Goal: Navigation & Orientation: Find specific page/section

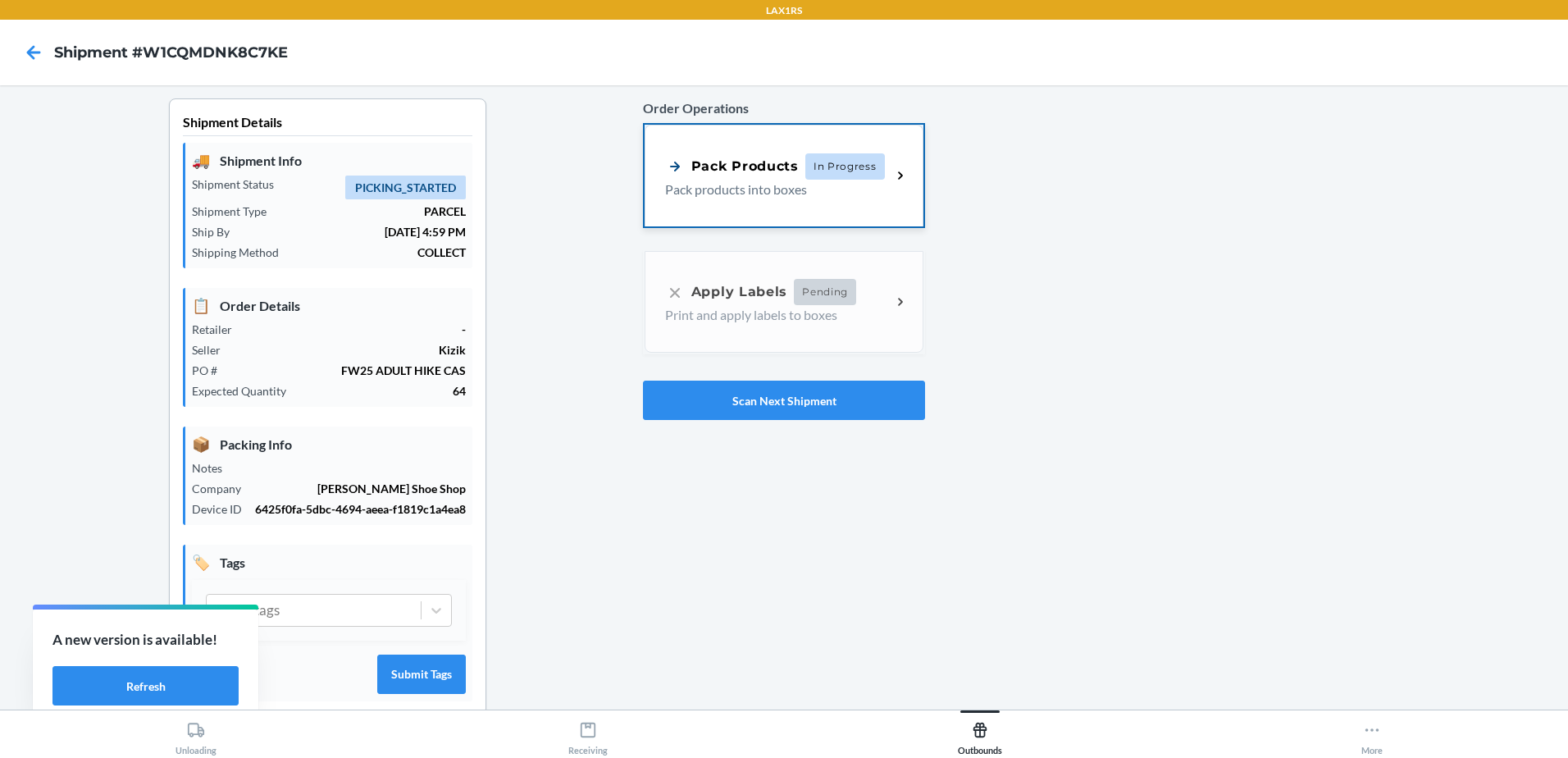
click at [857, 210] on div "Pack Products In Progress Pack products into boxes" at bounding box center [784, 175] width 279 height 102
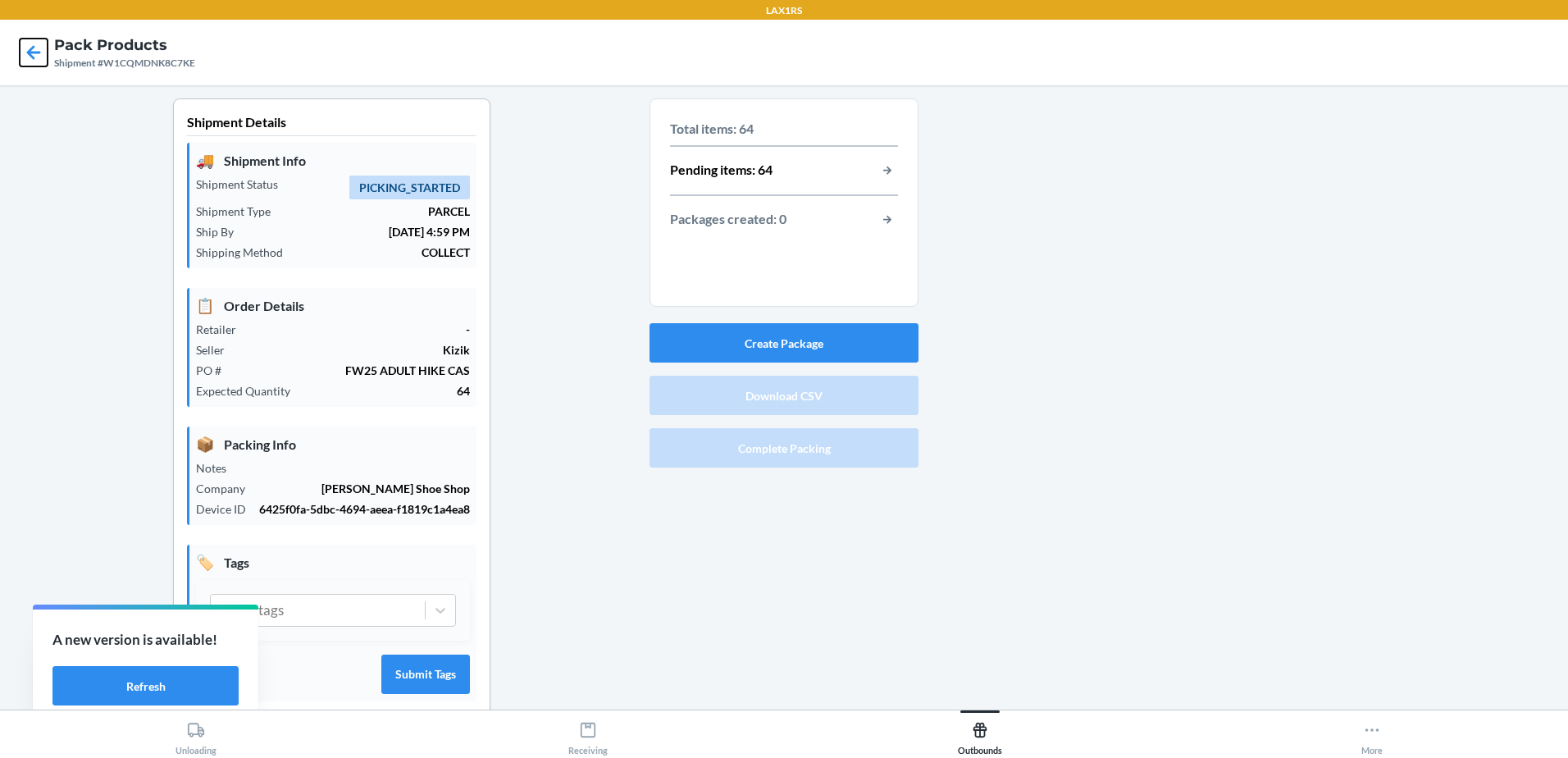
click at [33, 48] on icon at bounding box center [33, 52] width 14 height 14
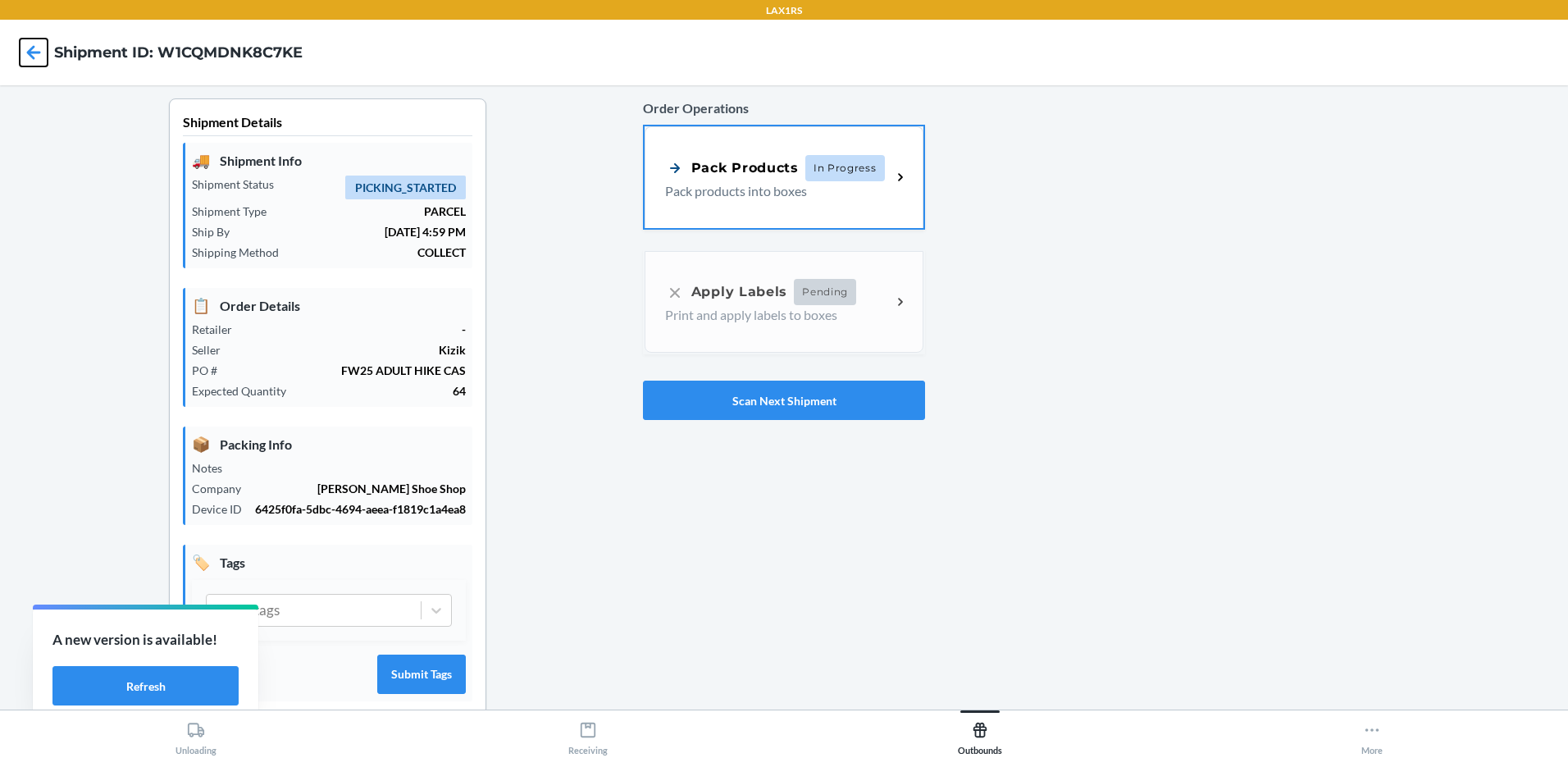
click at [34, 50] on icon at bounding box center [33, 52] width 28 height 28
click at [45, 57] on icon at bounding box center [33, 52] width 28 height 28
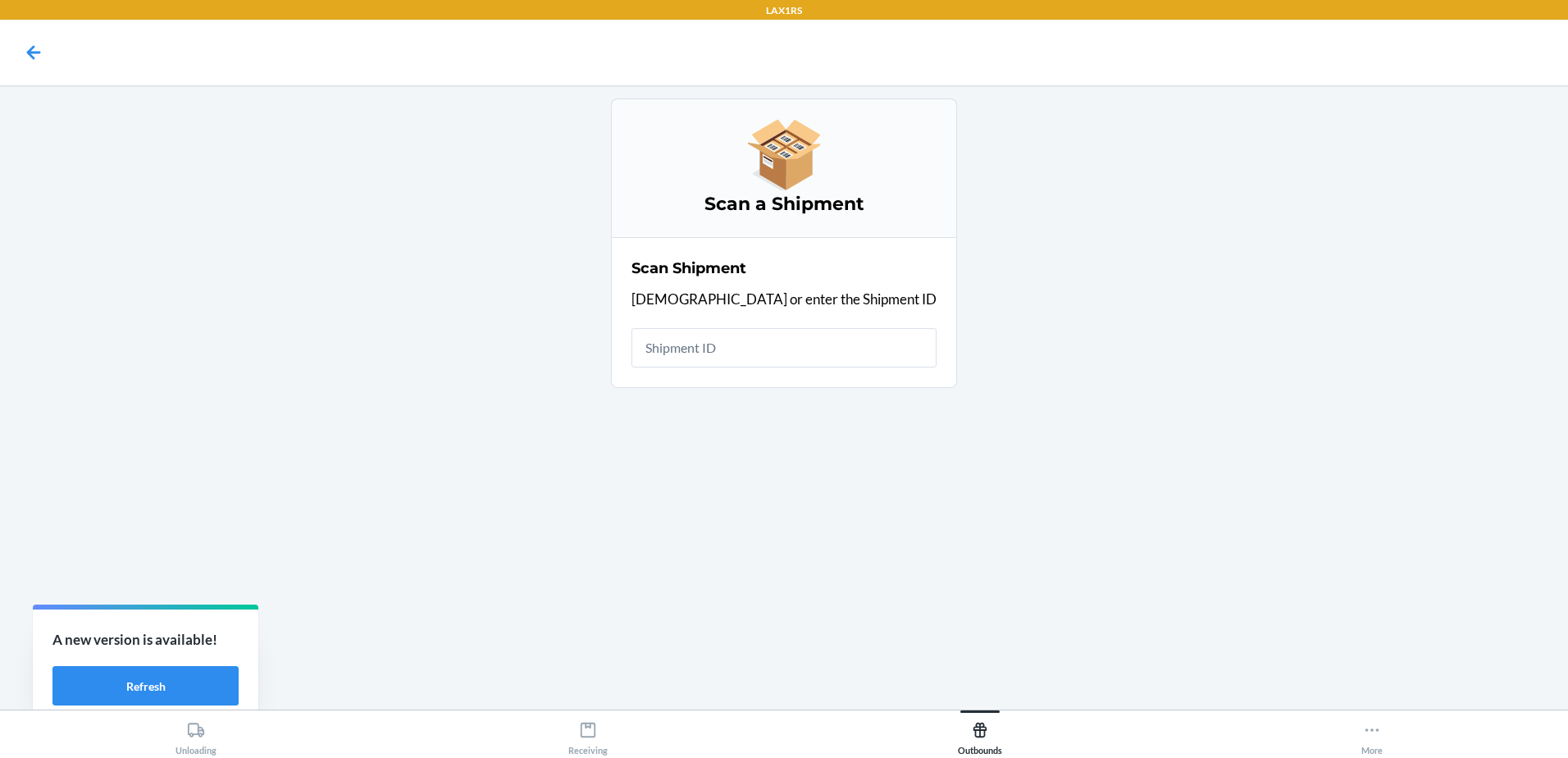
click at [6, 42] on nav at bounding box center [784, 52] width 1568 height 65
click at [11, 47] on nav at bounding box center [784, 52] width 1568 height 65
click at [29, 50] on icon at bounding box center [33, 52] width 28 height 28
click at [34, 52] on icon at bounding box center [33, 52] width 14 height 14
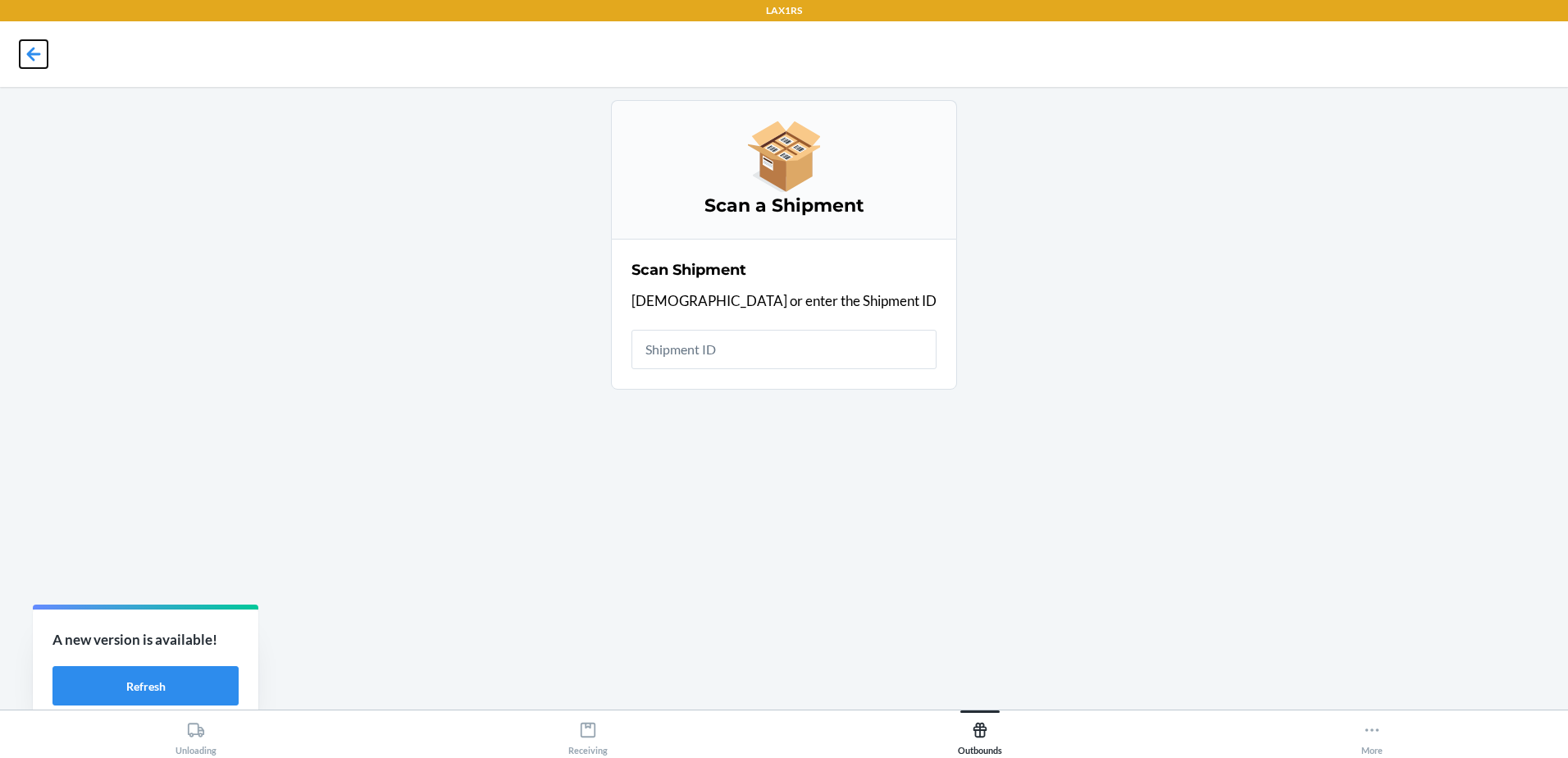
click at [43, 49] on icon at bounding box center [33, 54] width 28 height 28
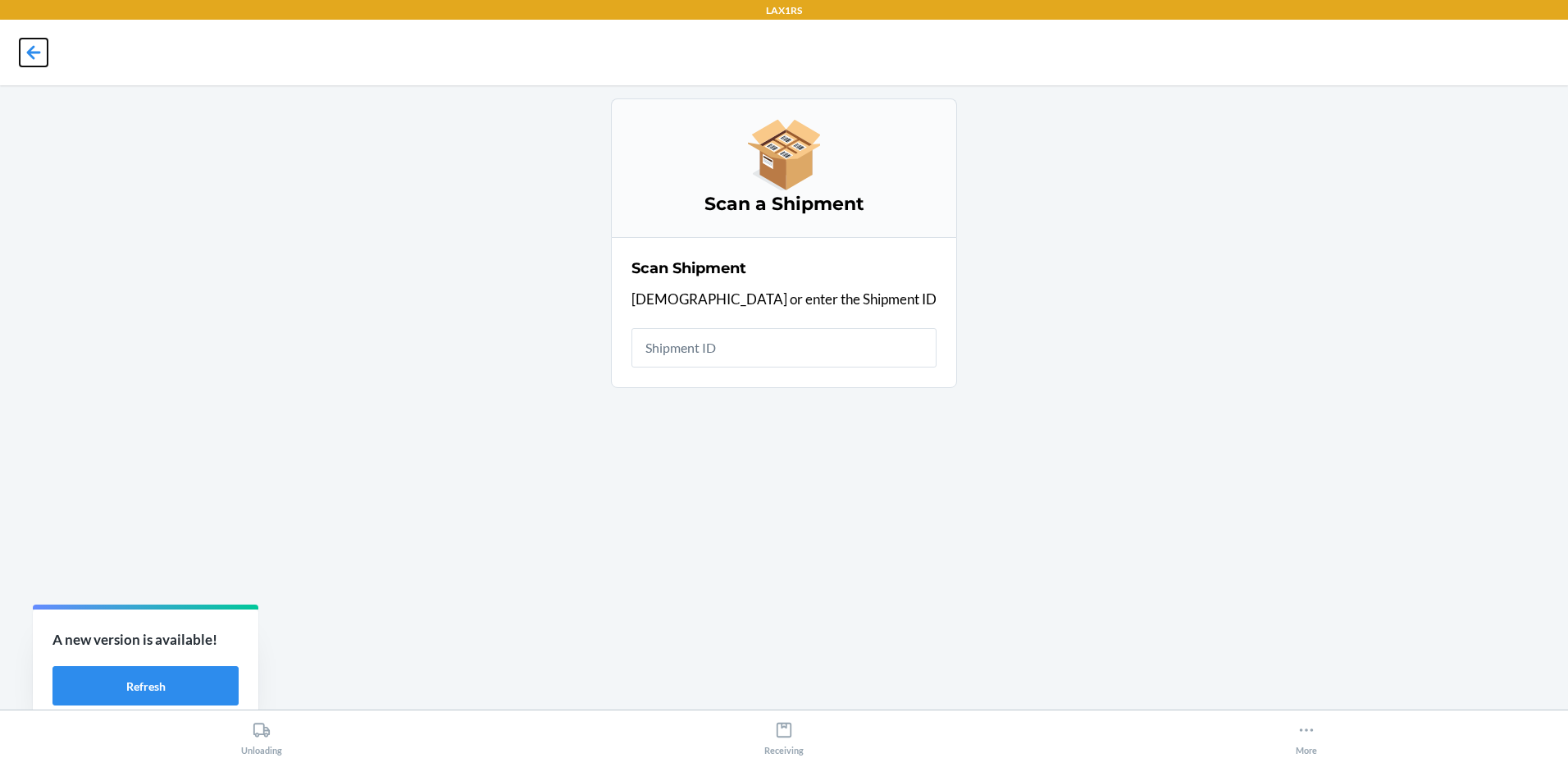
click at [33, 45] on icon at bounding box center [33, 52] width 28 height 28
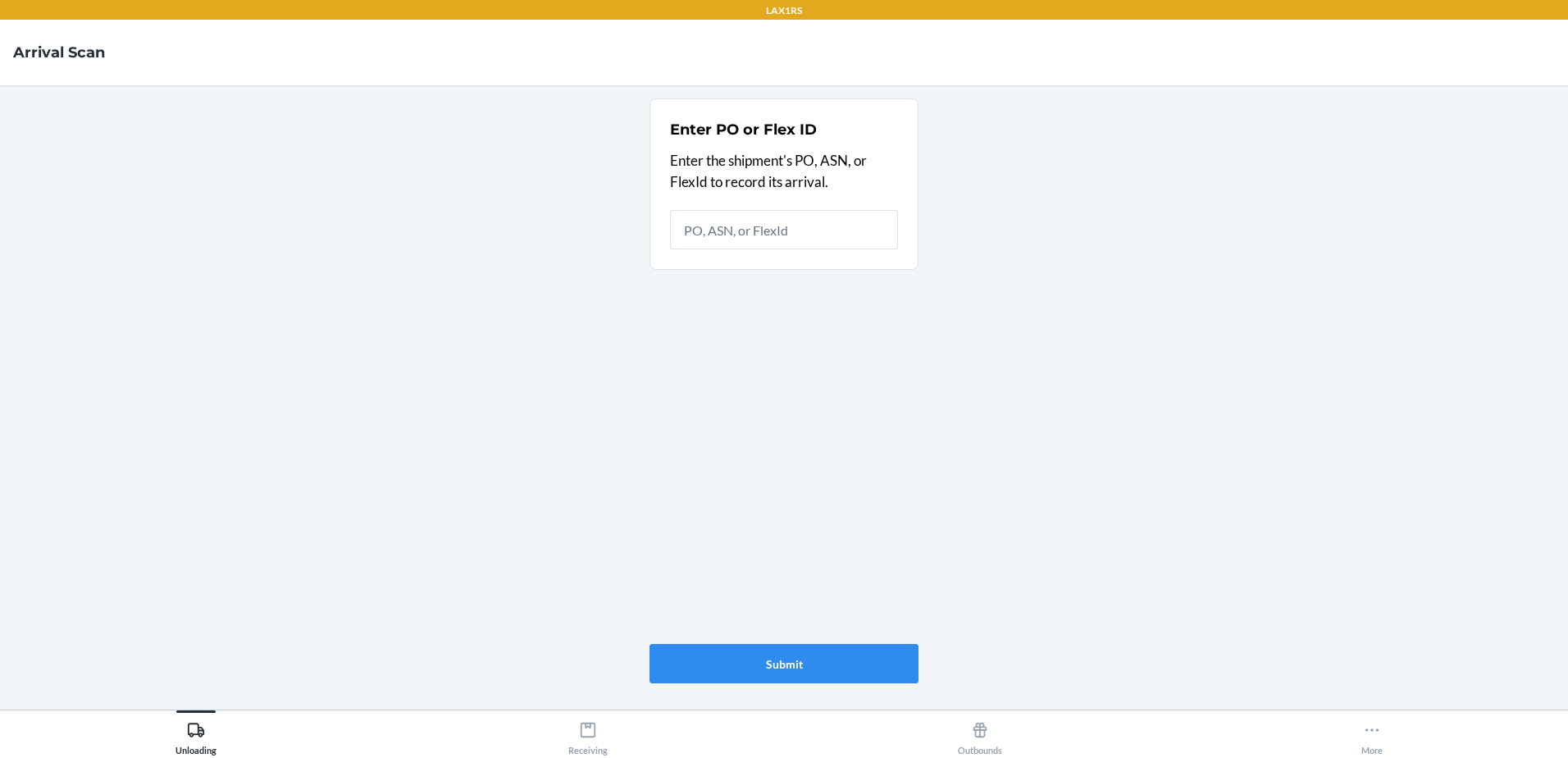
drag, startPoint x: 1087, startPoint y: 364, endPoint x: 1092, endPoint y: 330, distance: 34.4
click at [1088, 356] on main "Enter PO or Flex ID Enter the shipment's PO, ASN, or FlexId to record its arriv…" at bounding box center [784, 397] width 1568 height 624
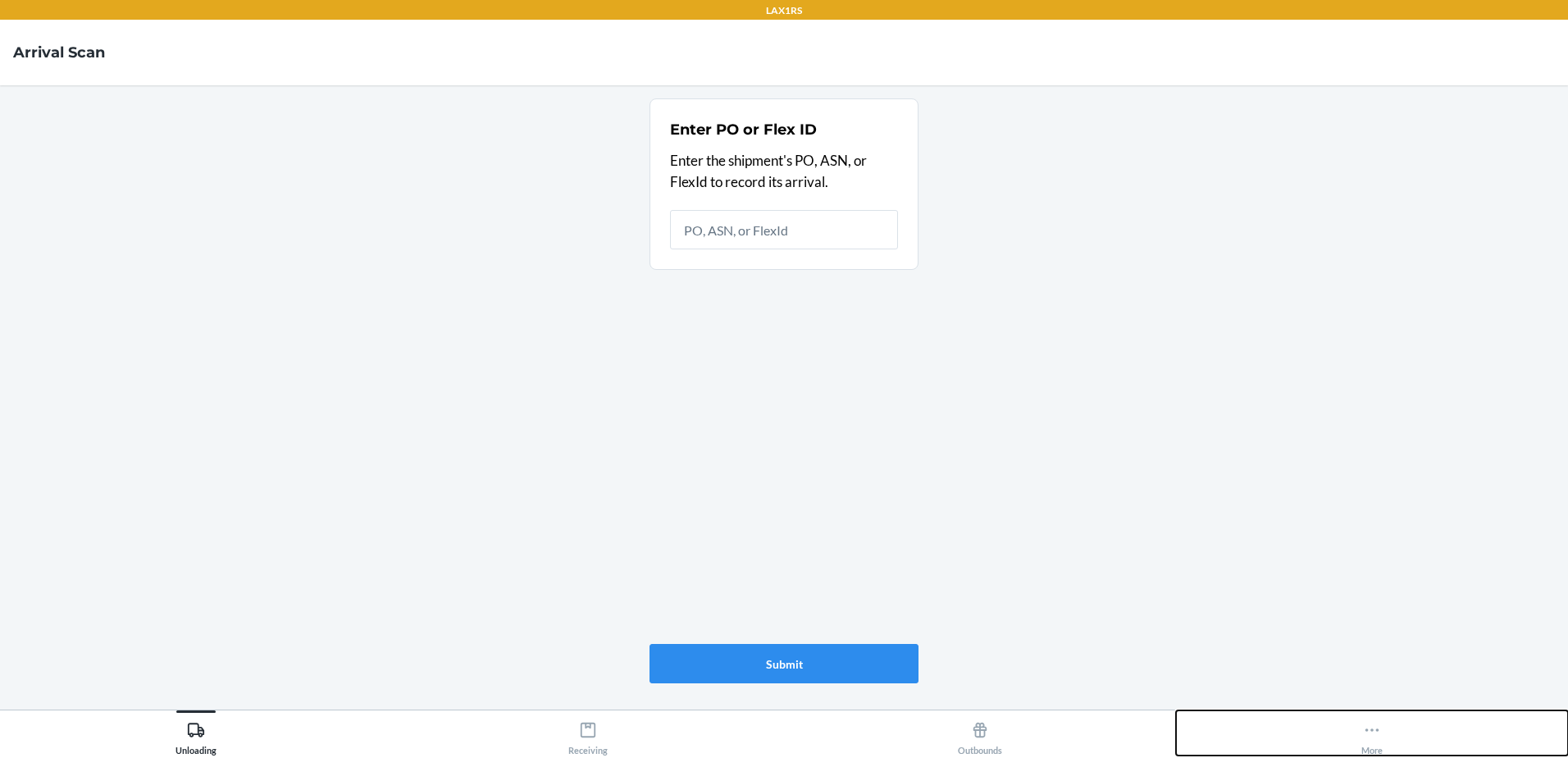
click at [1376, 742] on div "More" at bounding box center [1372, 734] width 21 height 41
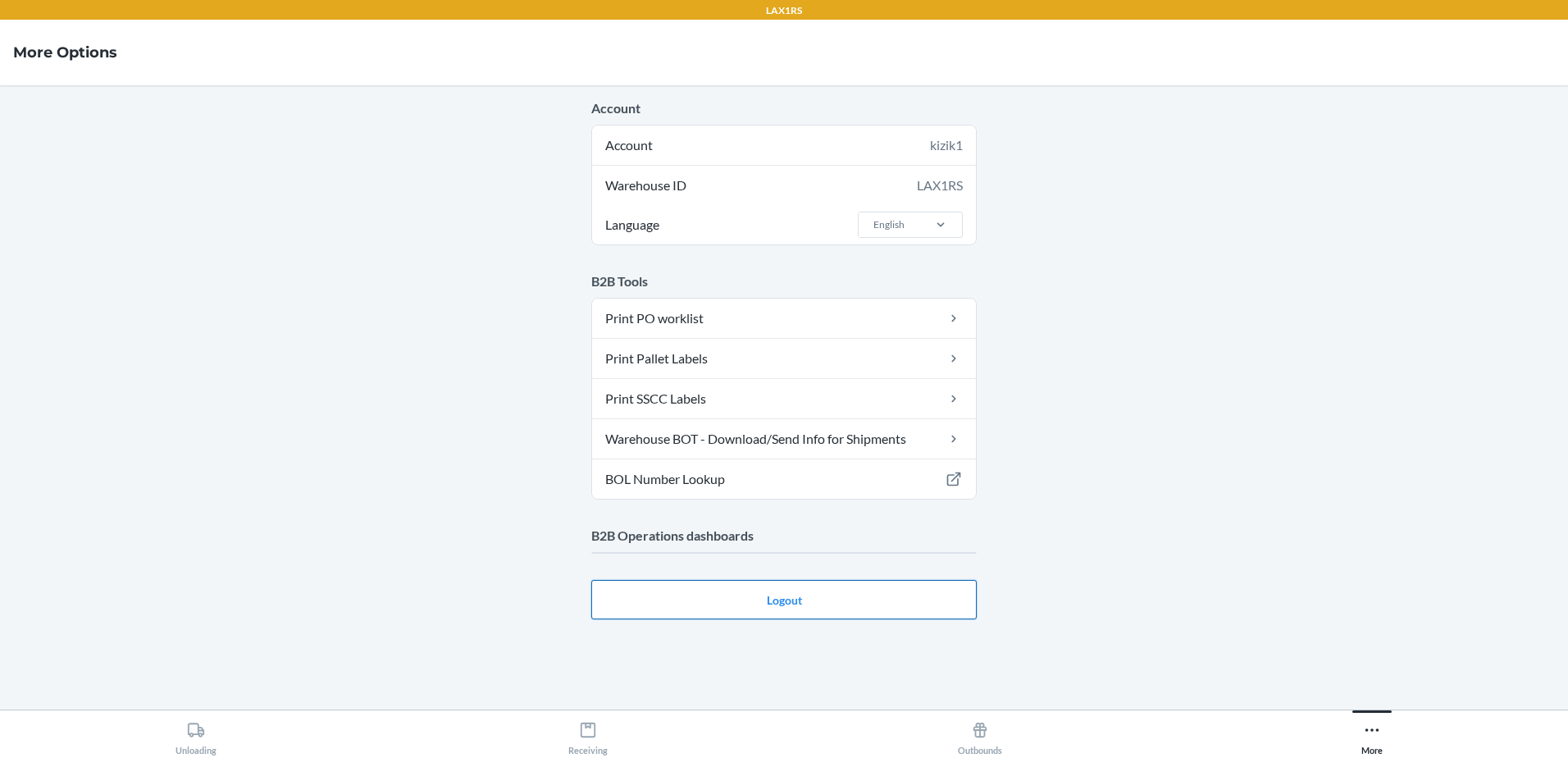
drag, startPoint x: 749, startPoint y: 600, endPoint x: 763, endPoint y: 597, distance: 14.3
click at [751, 603] on button "Logout" at bounding box center [784, 599] width 386 height 40
